Goal: Register for event/course

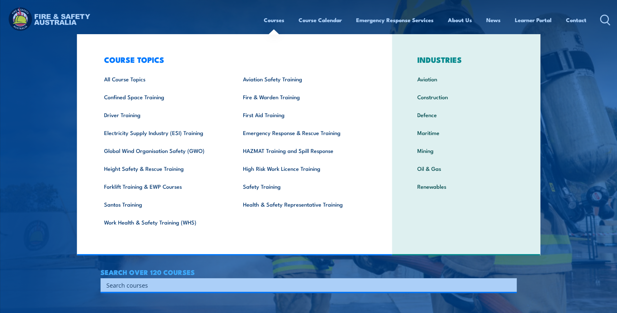
click at [273, 20] on link "Courses" at bounding box center [274, 19] width 21 height 17
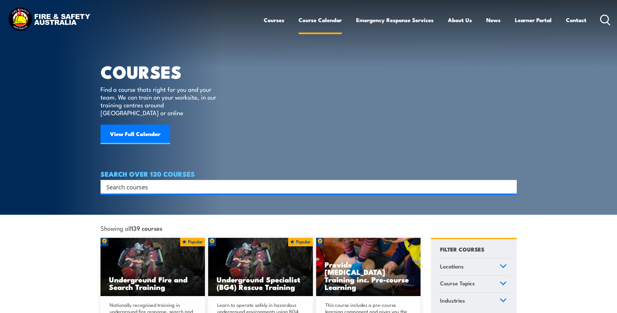
click at [303, 18] on link "Course Calendar" at bounding box center [320, 19] width 43 height 17
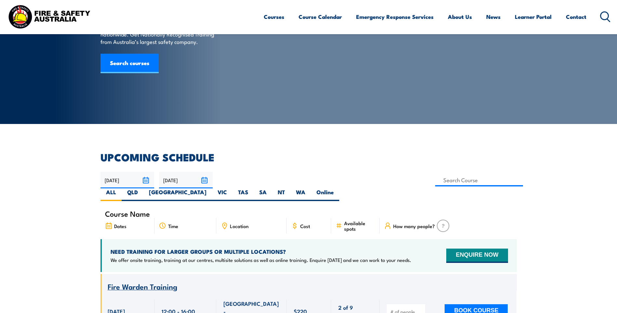
scroll to position [65, 0]
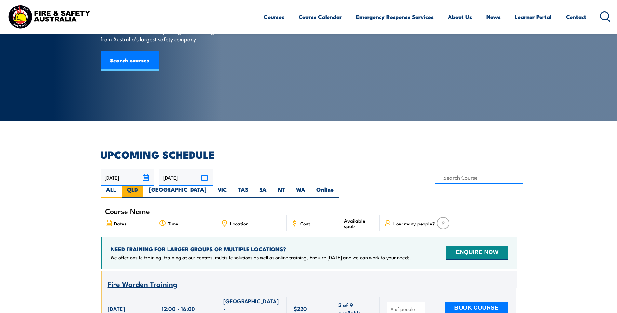
click at [144, 186] on label "QLD" at bounding box center [133, 192] width 22 height 13
click at [142, 186] on input "QLD" at bounding box center [140, 188] width 4 height 4
radio input "true"
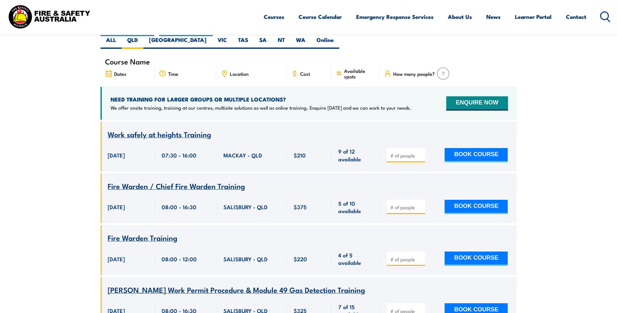
scroll to position [150, 0]
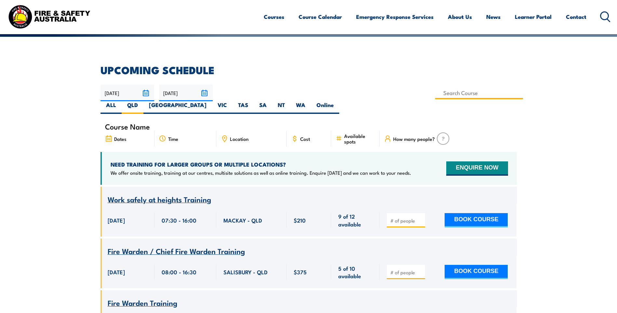
click at [436, 96] on input at bounding box center [480, 93] width 88 height 13
type input "Fire Safety Adviser Training"
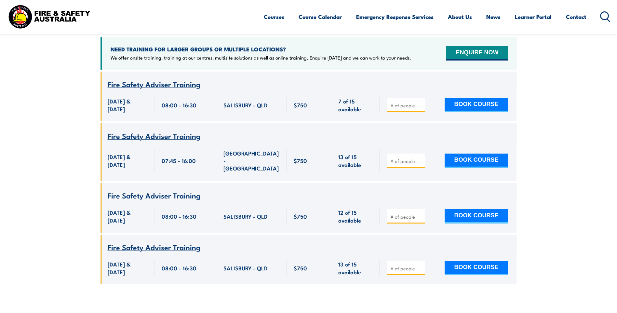
scroll to position [280, 0]
